Goal: Information Seeking & Learning: Learn about a topic

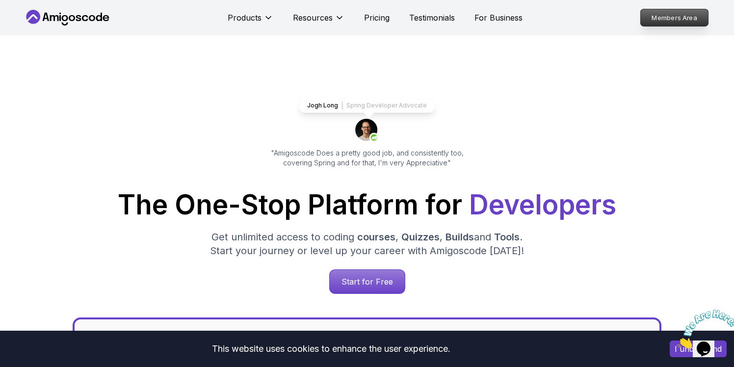
click at [670, 21] on p "Members Area" at bounding box center [674, 17] width 68 height 17
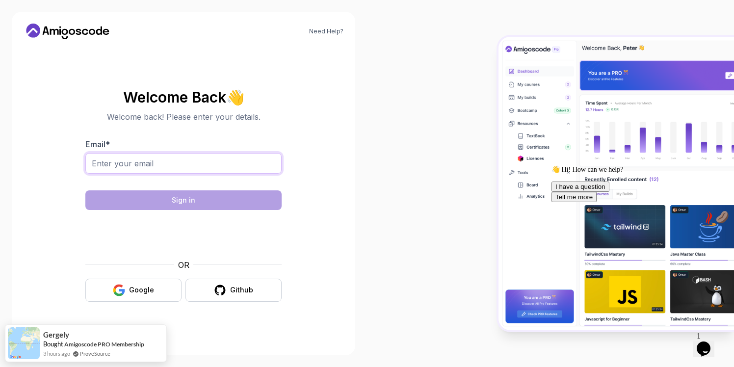
click at [130, 163] on input "Email *" at bounding box center [183, 163] width 196 height 21
click at [509, 102] on body "Need Help? Welcome Back 👋 Welcome back! Please enter your details. Email * muru…" at bounding box center [367, 183] width 734 height 367
click at [176, 165] on input "muruganswdev@" at bounding box center [183, 163] width 196 height 21
type input "[EMAIL_ADDRESS][DOMAIN_NAME]"
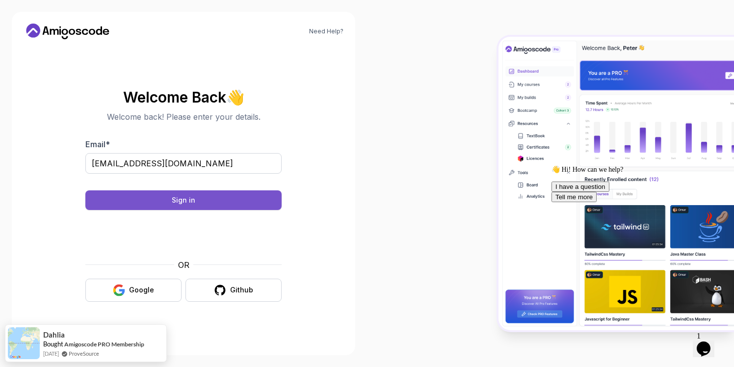
click at [181, 198] on div "Sign in" at bounding box center [184, 200] width 24 height 10
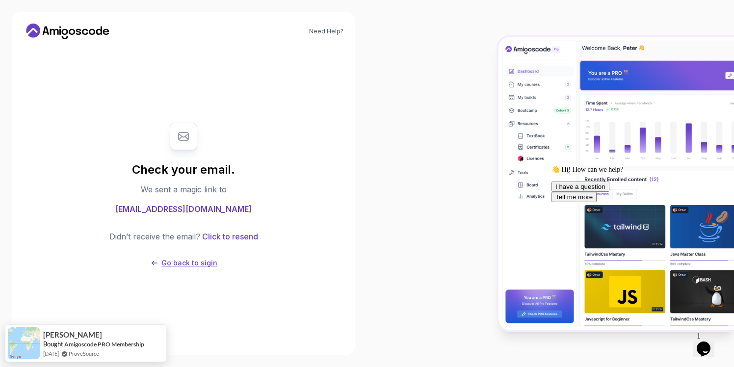
click at [178, 263] on p "Go back to sigin" at bounding box center [189, 263] width 56 height 10
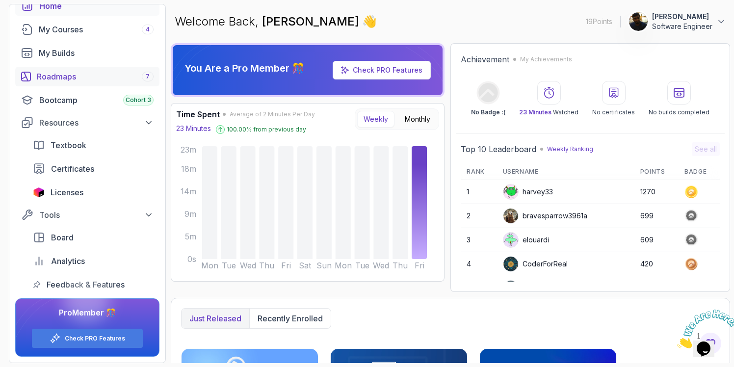
click at [68, 81] on div "Roadmaps 7" at bounding box center [95, 77] width 117 height 12
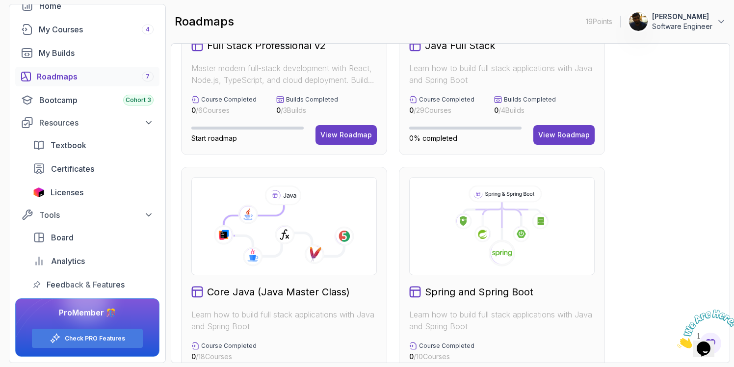
scroll to position [200, 0]
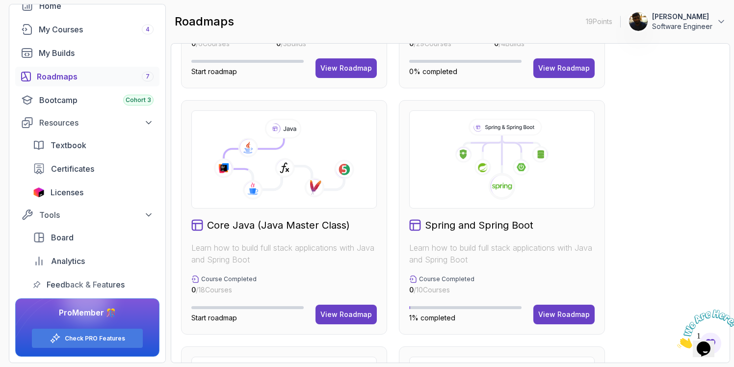
click at [513, 172] on icon at bounding box center [520, 166] width 17 height 17
click at [561, 318] on div "View Roadmap" at bounding box center [563, 314] width 51 height 10
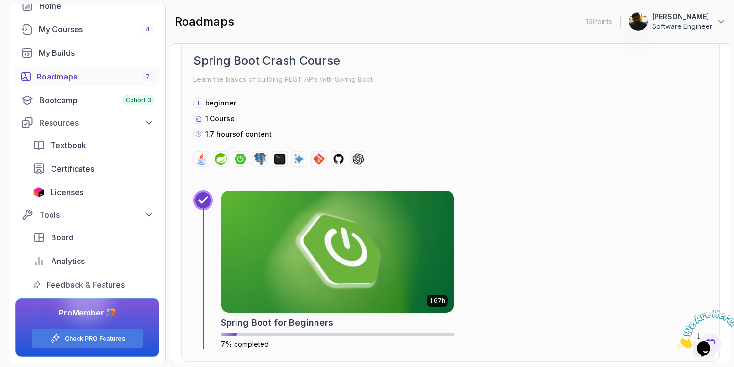
scroll to position [239, 0]
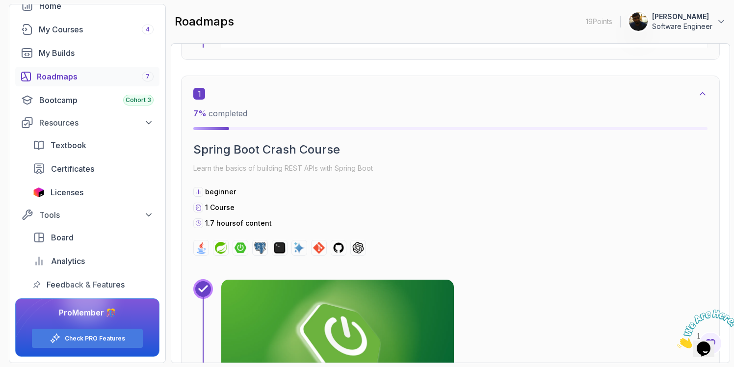
click at [358, 249] on img at bounding box center [358, 248] width 12 height 12
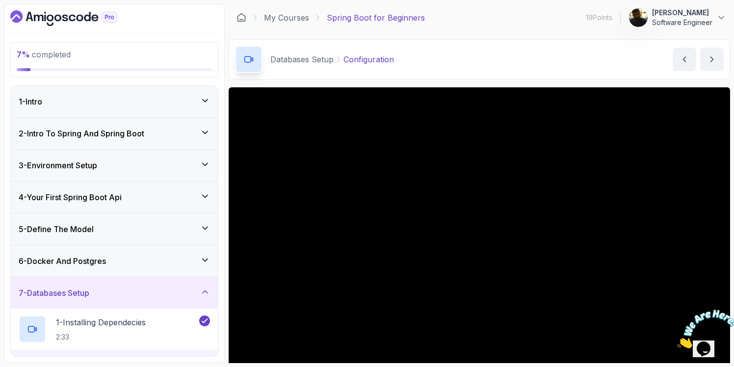
click at [206, 292] on icon at bounding box center [205, 291] width 5 height 2
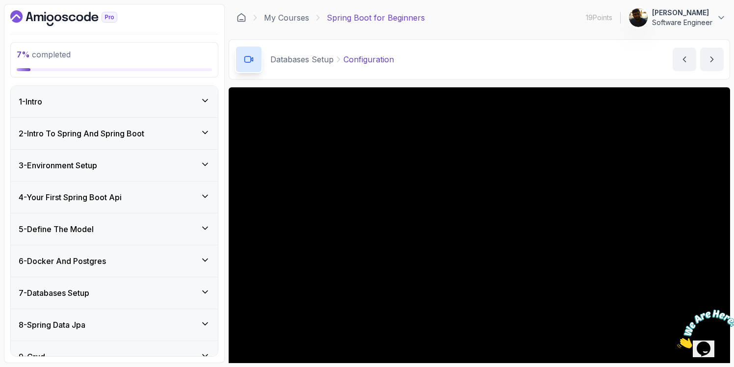
click at [178, 94] on div "1 - Intro" at bounding box center [114, 101] width 207 height 31
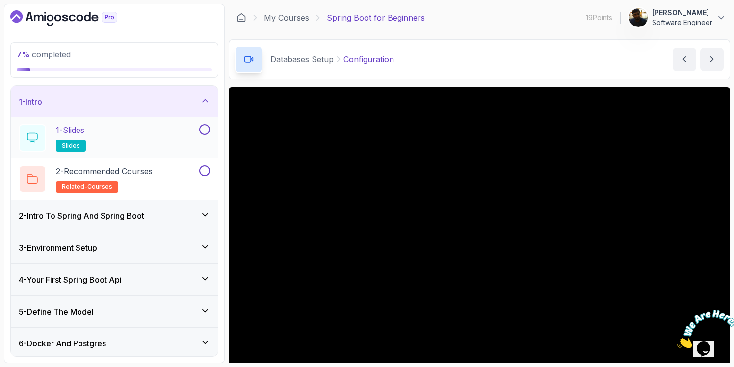
click at [142, 131] on div "1 - Slides slides" at bounding box center [108, 137] width 178 height 27
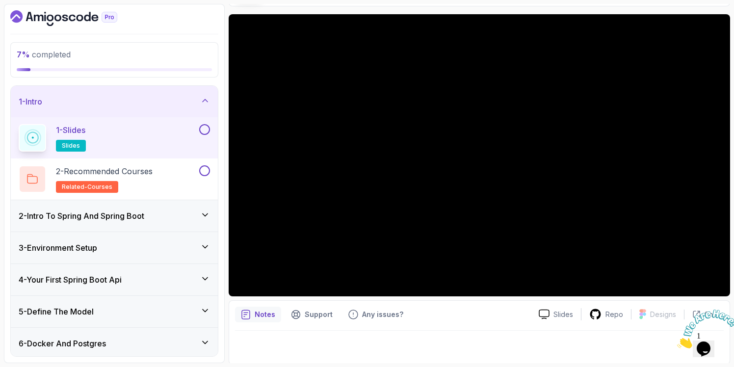
scroll to position [75, 0]
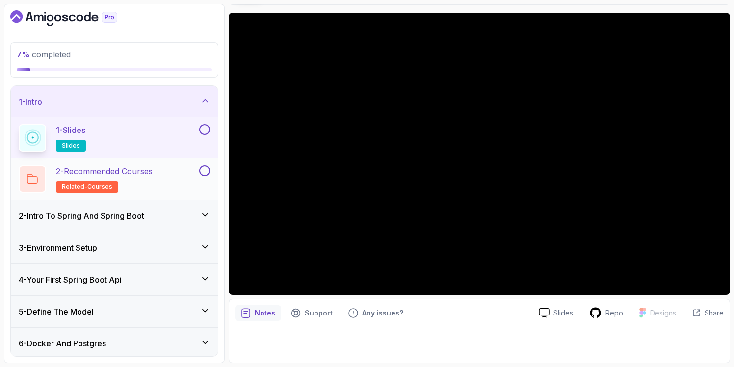
click at [169, 169] on div "2 - Recommended Courses related-courses" at bounding box center [108, 178] width 178 height 27
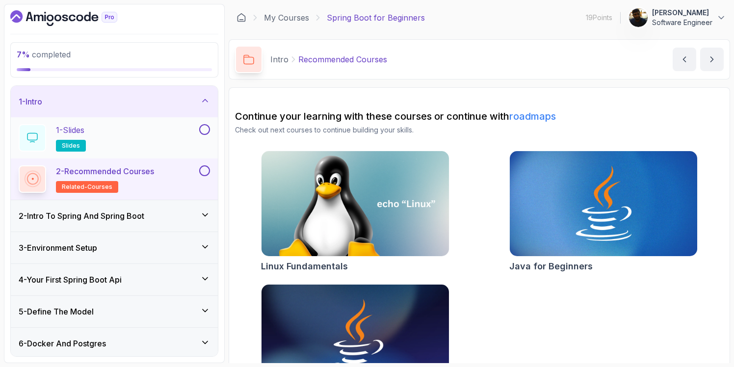
click at [154, 132] on div "1 - Slides slides" at bounding box center [108, 137] width 178 height 27
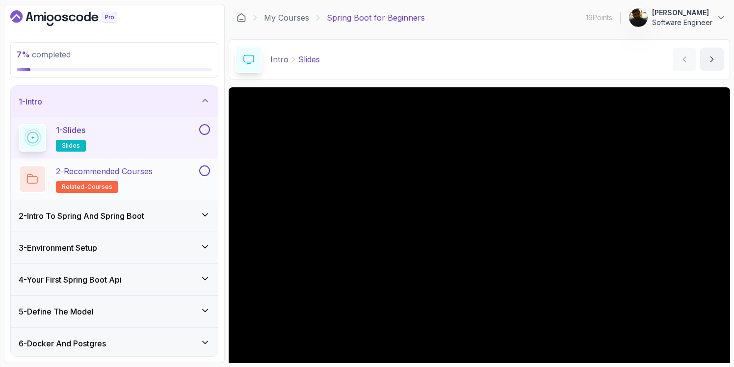
click at [153, 170] on p "2 - Recommended Courses" at bounding box center [104, 171] width 97 height 12
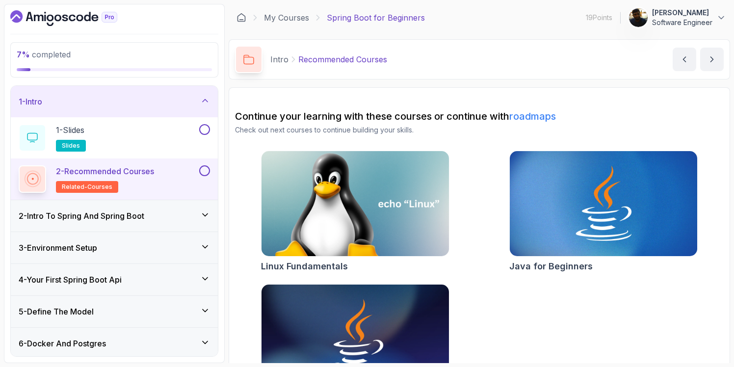
scroll to position [53, 0]
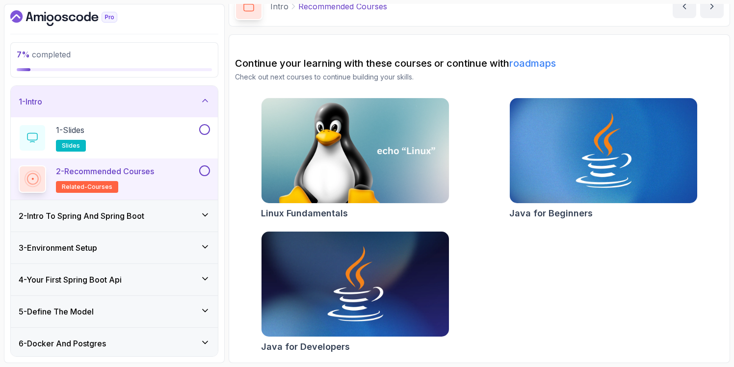
click at [133, 220] on h3 "2 - Intro To Spring And Spring Boot" at bounding box center [82, 216] width 126 height 12
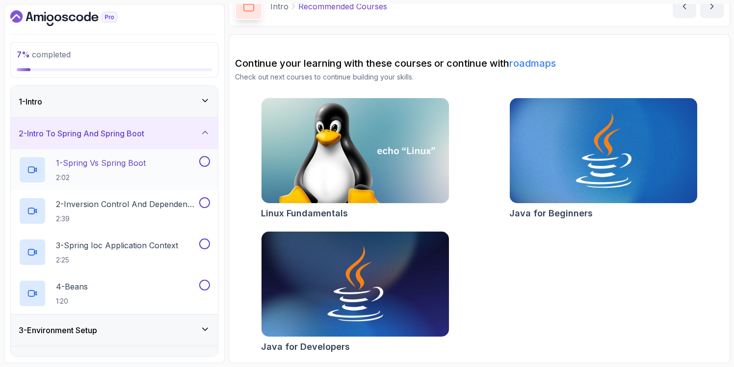
click at [118, 173] on p "2:02" at bounding box center [101, 178] width 90 height 10
